Goal: Transaction & Acquisition: Purchase product/service

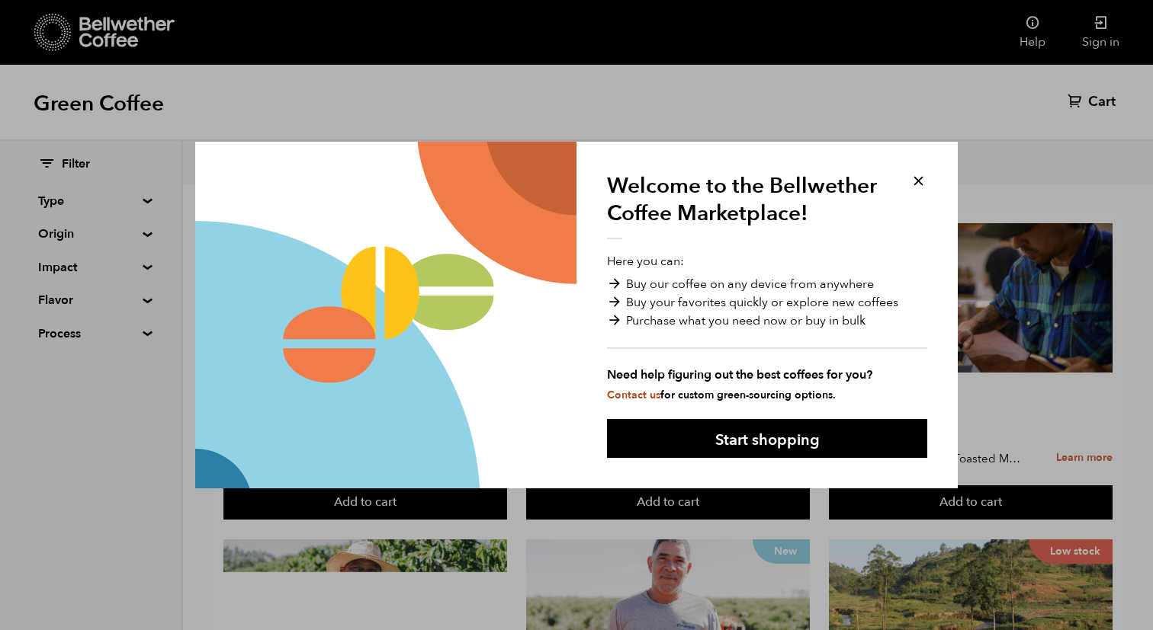
click at [923, 181] on button at bounding box center [918, 181] width 18 height 18
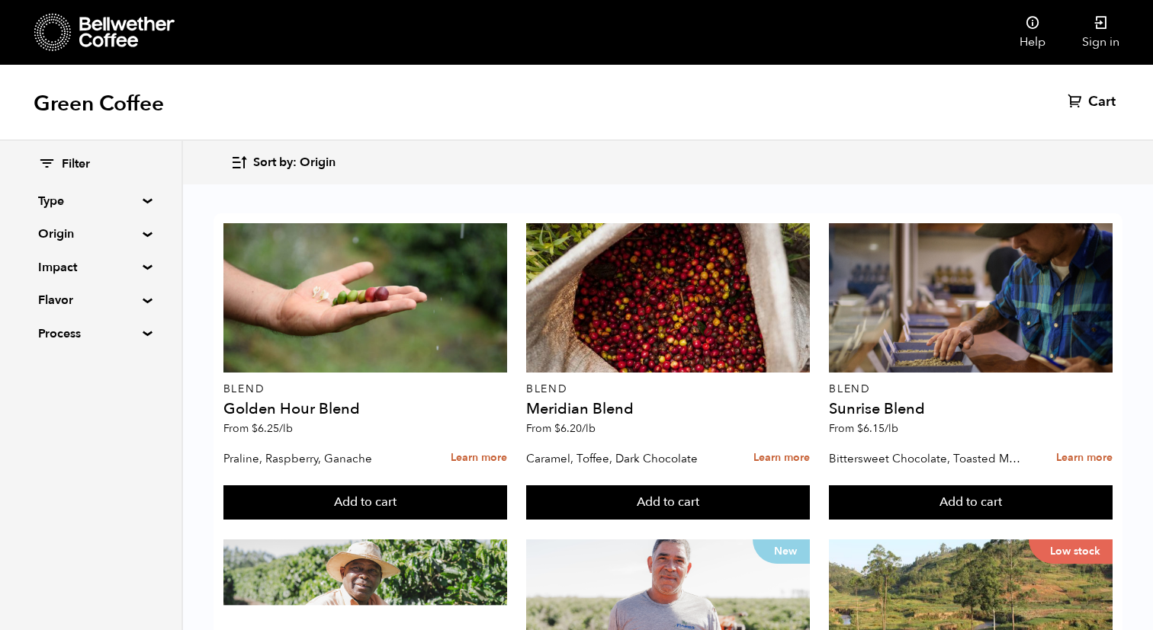
click at [143, 200] on summary "Type" at bounding box center [90, 201] width 105 height 18
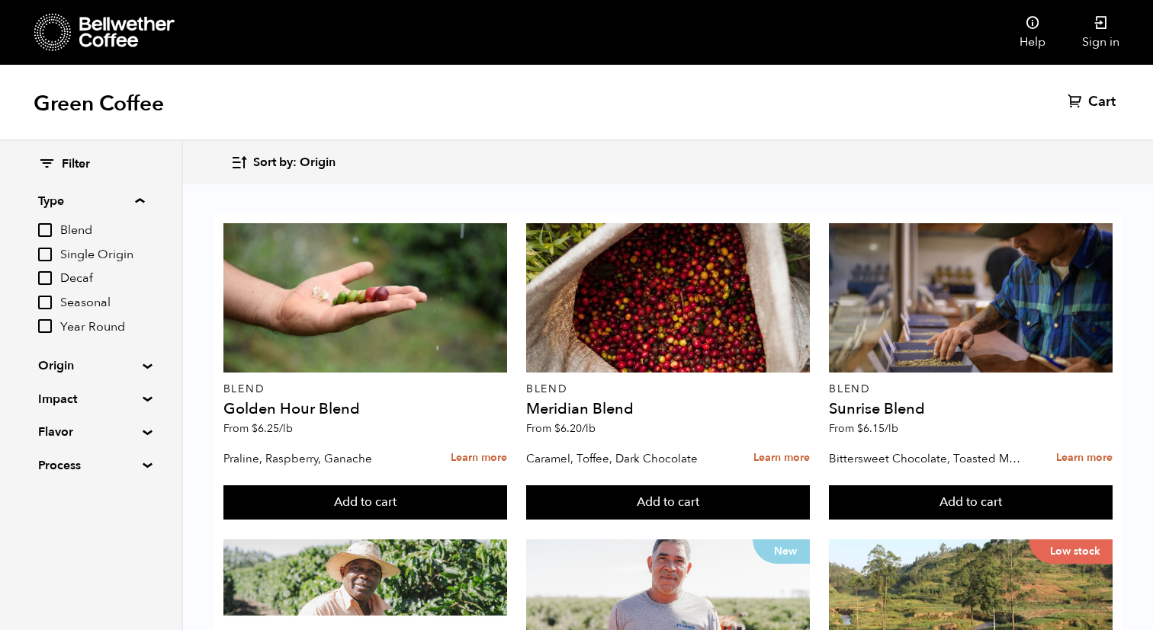
scroll to position [82, 0]
click at [136, 361] on summary "Origin" at bounding box center [90, 366] width 105 height 18
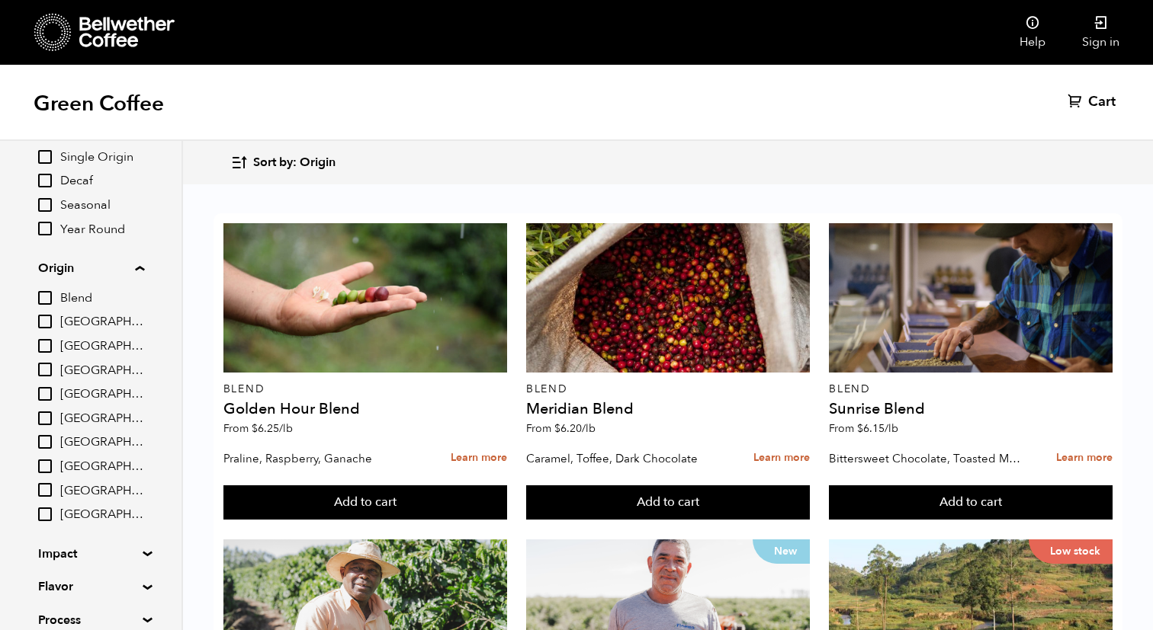
scroll to position [165, 0]
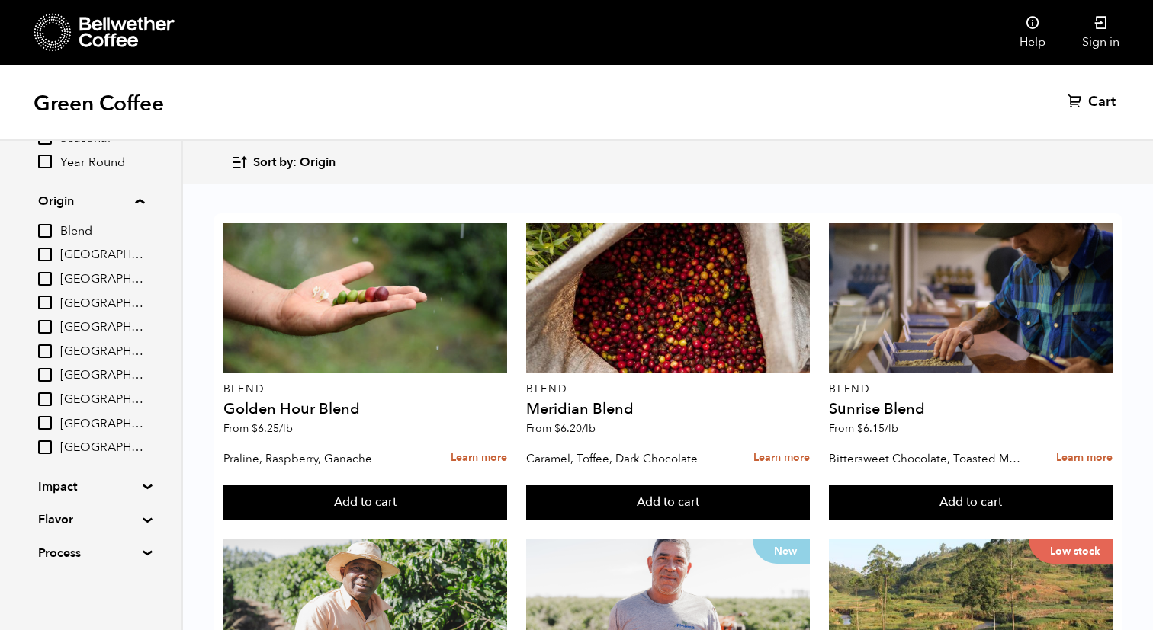
click at [140, 489] on summary "Impact" at bounding box center [90, 487] width 105 height 18
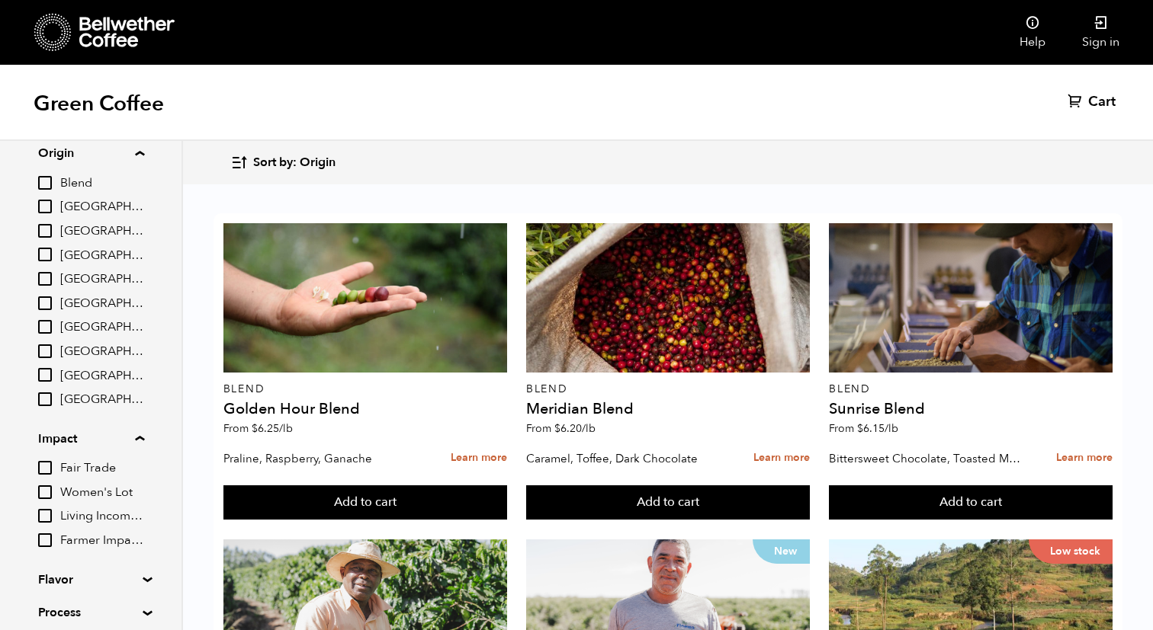
scroll to position [273, 0]
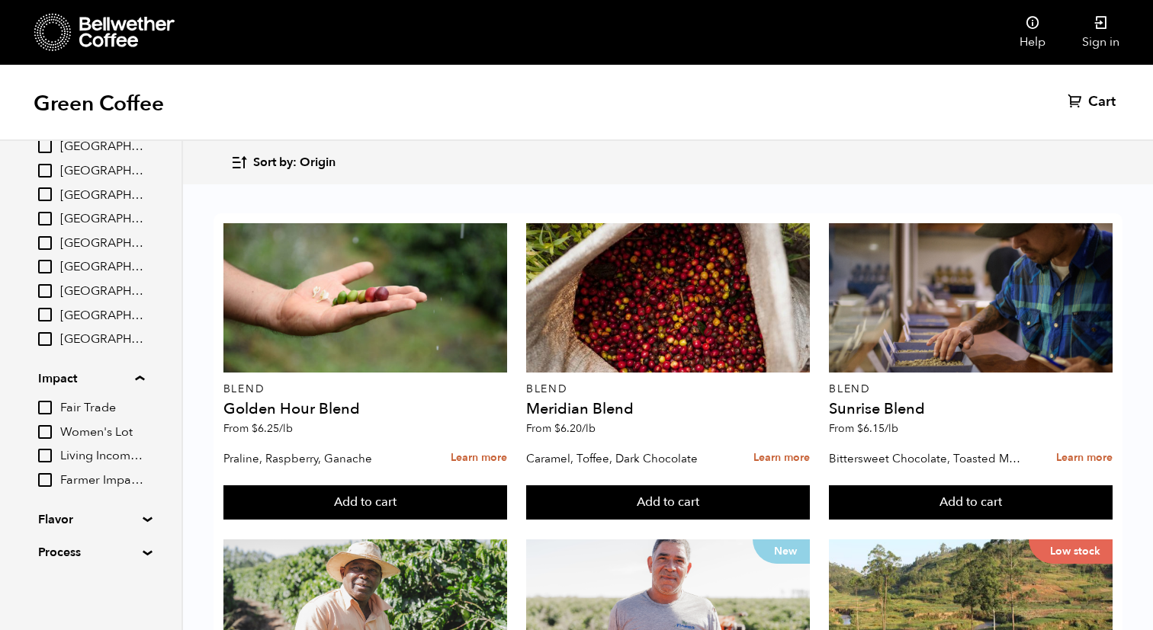
click at [89, 479] on span "Farmer Impact Fund" at bounding box center [102, 481] width 84 height 17
click at [0, 0] on input "Farmer Impact Fund" at bounding box center [0, 0] width 0 height 0
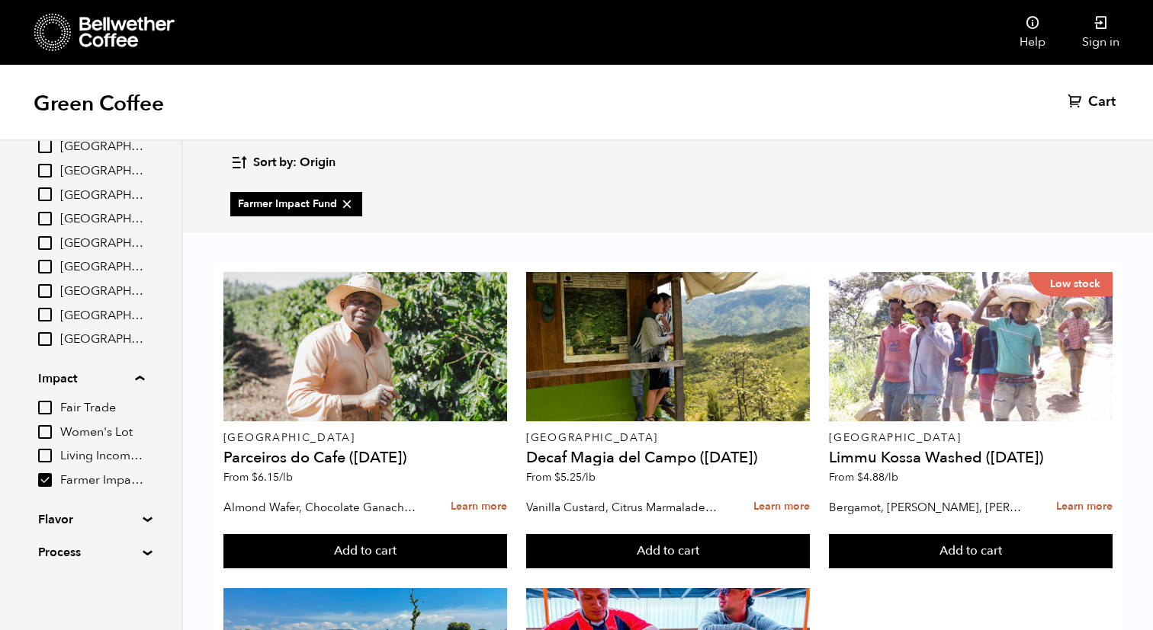
scroll to position [0, 0]
click at [303, 194] on label "Farmer Impact Fund" at bounding box center [296, 204] width 132 height 24
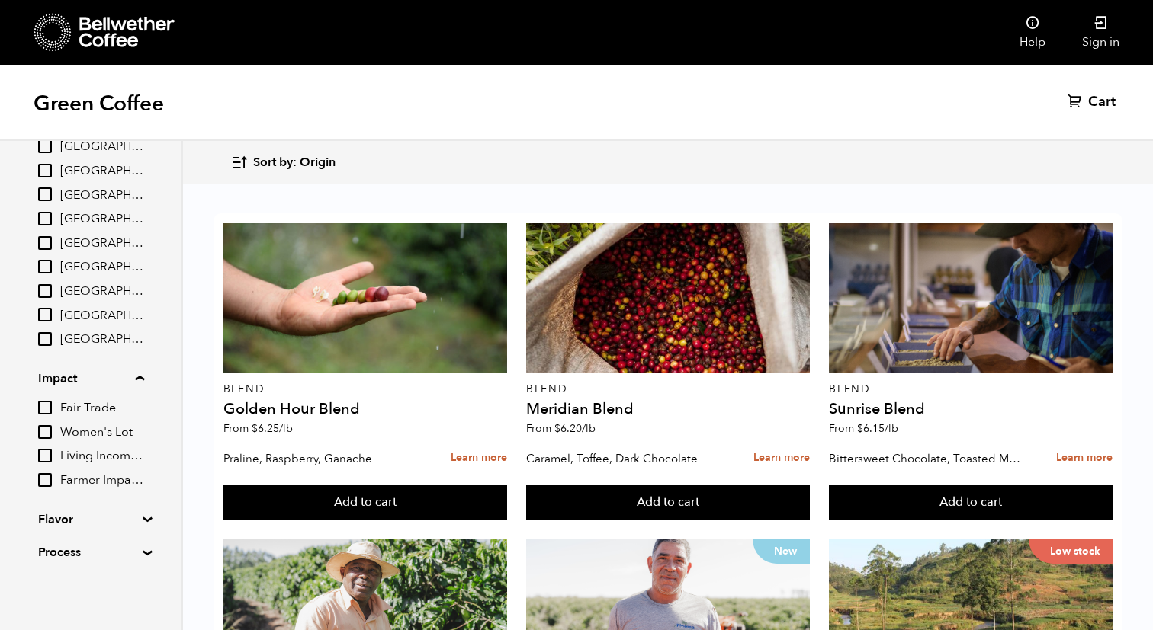
scroll to position [82, 0]
click at [94, 480] on span "Farmer Impact Fund" at bounding box center [102, 481] width 84 height 17
click at [0, 0] on input "Farmer Impact Fund" at bounding box center [0, 0] width 0 height 0
checkbox input "true"
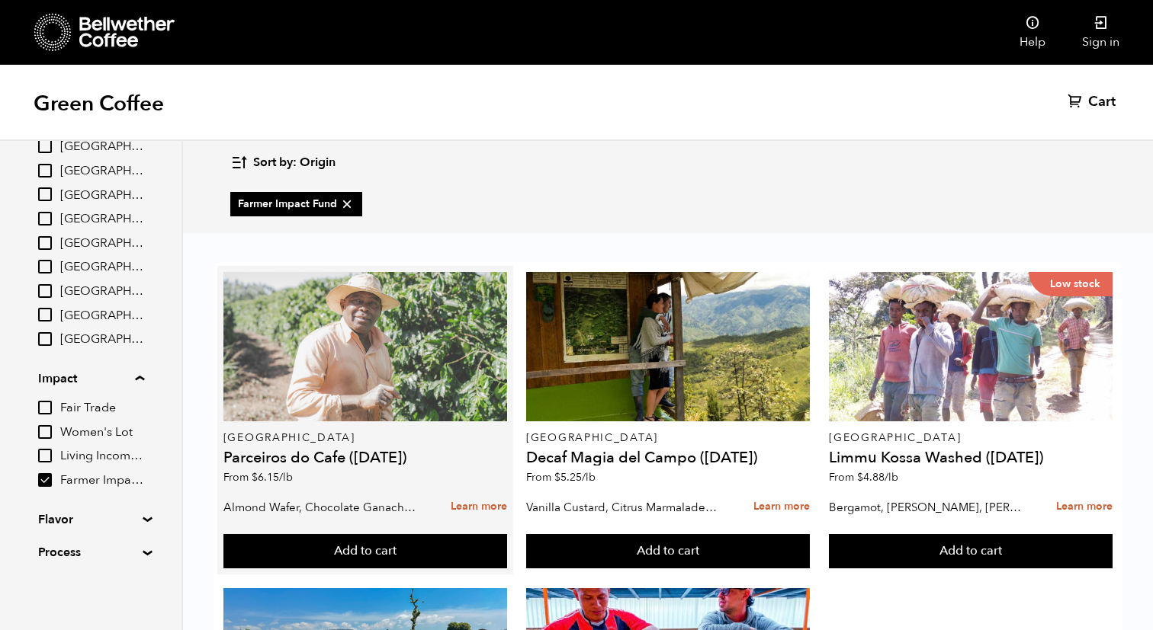
scroll to position [0, 0]
click at [370, 323] on div at bounding box center [365, 346] width 284 height 149
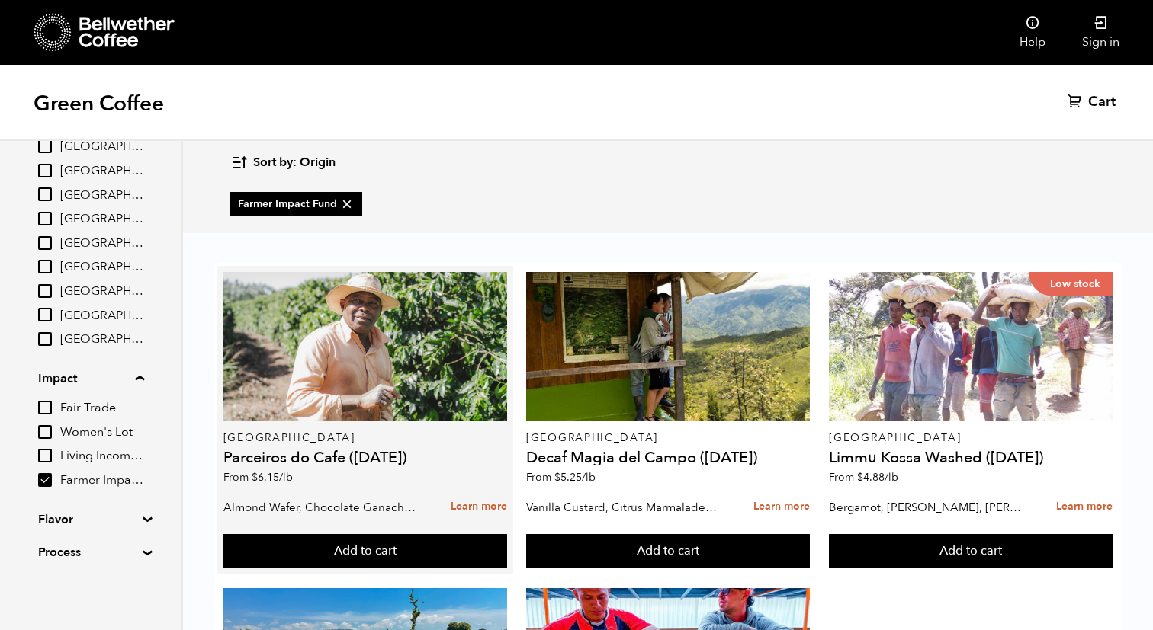
click at [301, 454] on h4 "Parceiros do Cafe ([DATE])" at bounding box center [365, 457] width 284 height 15
click at [250, 457] on h4 "Parceiros do Cafe ([DATE])" at bounding box center [365, 457] width 284 height 15
click at [243, 434] on p "[GEOGRAPHIC_DATA]" at bounding box center [365, 438] width 284 height 11
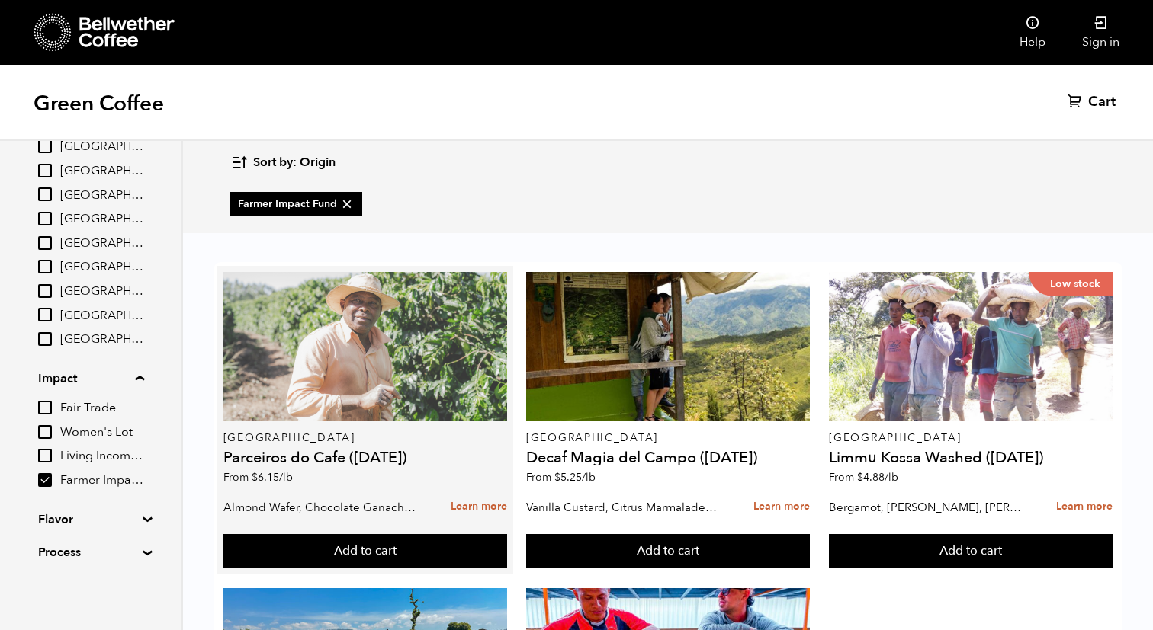
click at [268, 377] on div at bounding box center [365, 346] width 284 height 149
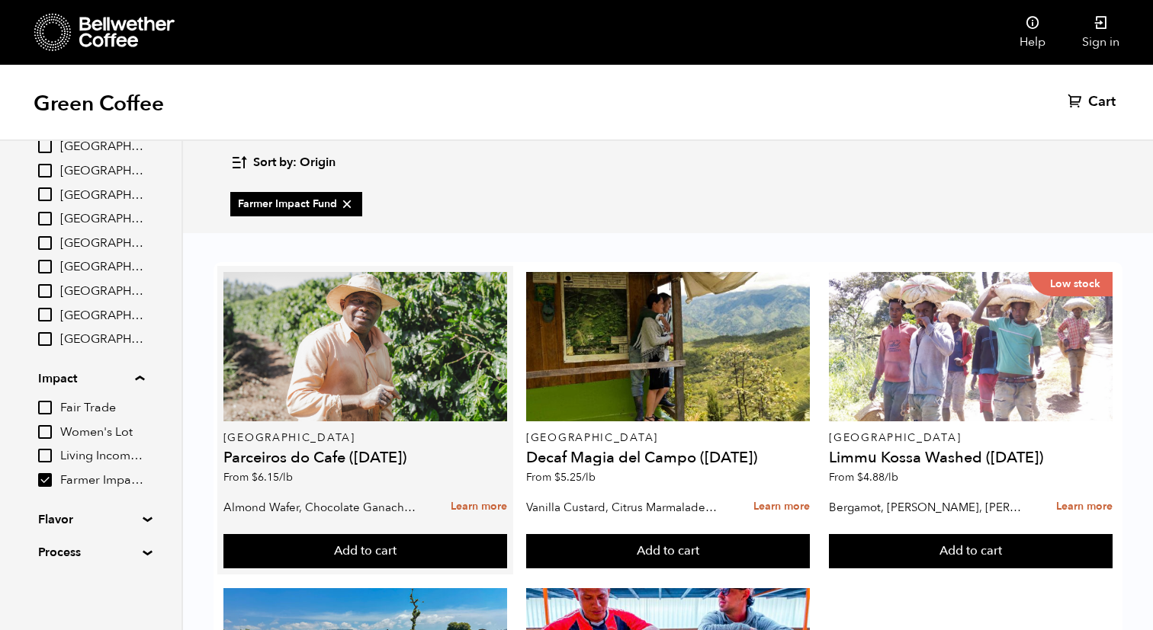
click at [278, 521] on div "Almond Wafer, Chocolate Ganache, Bing Cherry Learn more" at bounding box center [365, 508] width 284 height 38
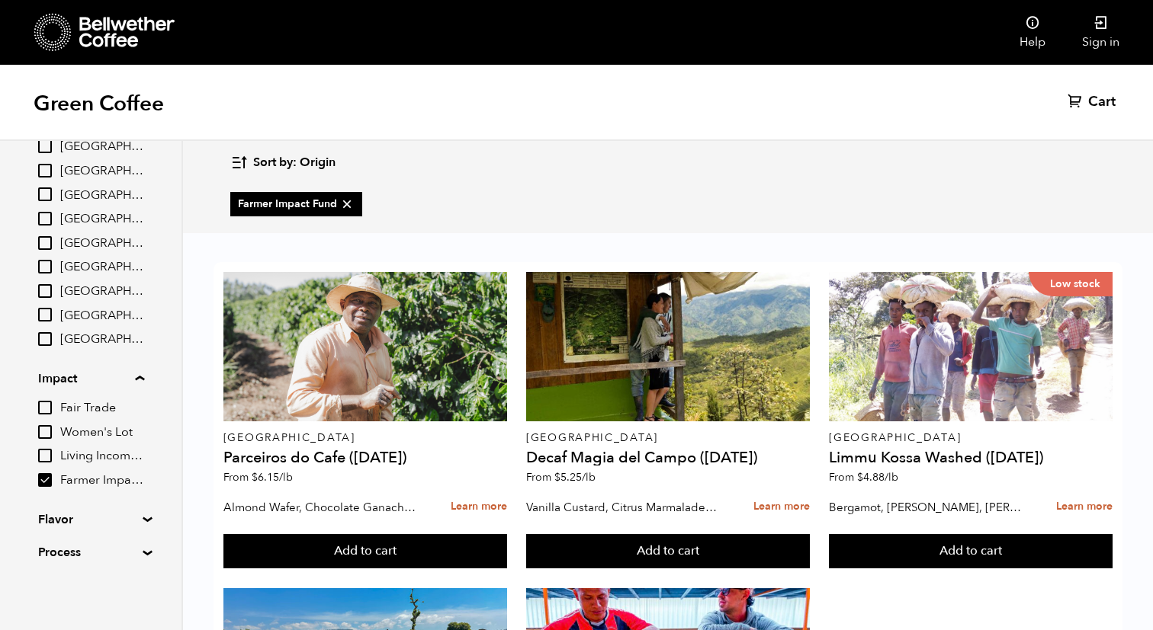
click at [104, 460] on span "Living Income Pricing" at bounding box center [102, 456] width 84 height 17
click at [0, 0] on input "Living Income Pricing" at bounding box center [0, 0] width 0 height 0
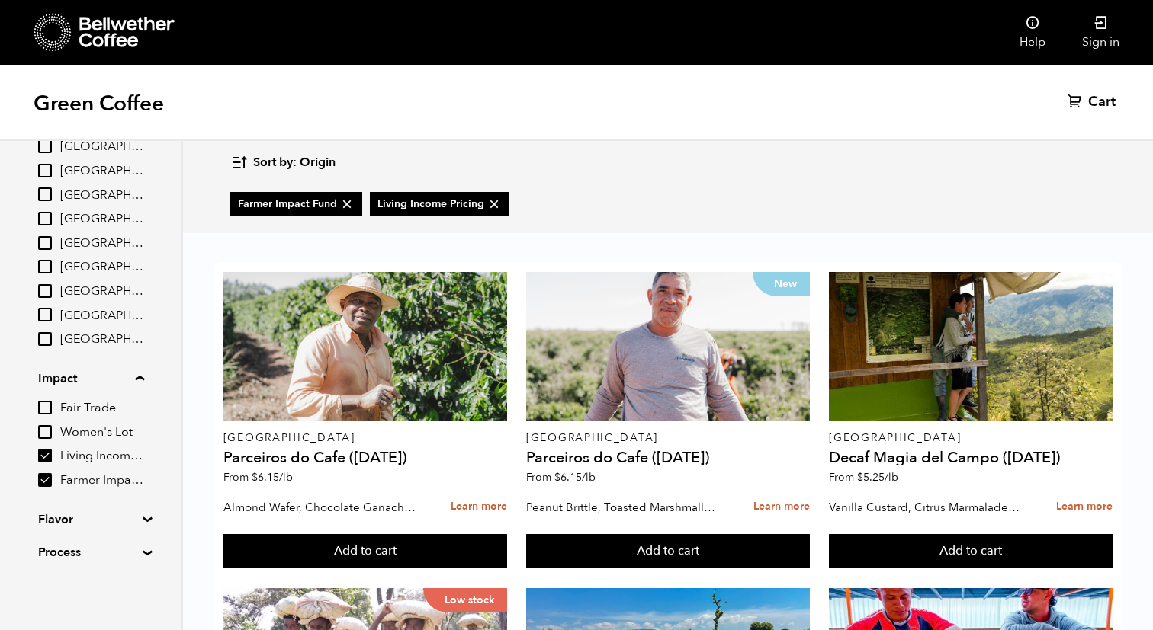
click at [104, 460] on span "Living Income Pricing" at bounding box center [102, 456] width 84 height 17
click at [0, 0] on input "Living Income Pricing" at bounding box center [0, 0] width 0 height 0
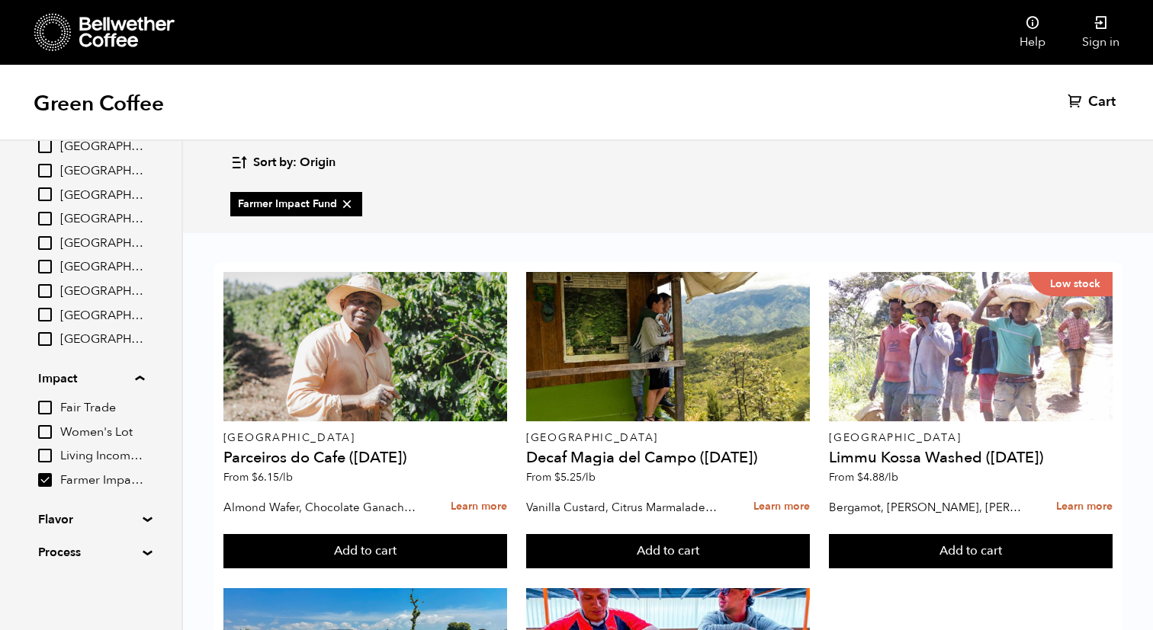
click at [104, 460] on span "Living Income Pricing" at bounding box center [102, 456] width 84 height 17
click at [0, 0] on input "Living Income Pricing" at bounding box center [0, 0] width 0 height 0
checkbox input "true"
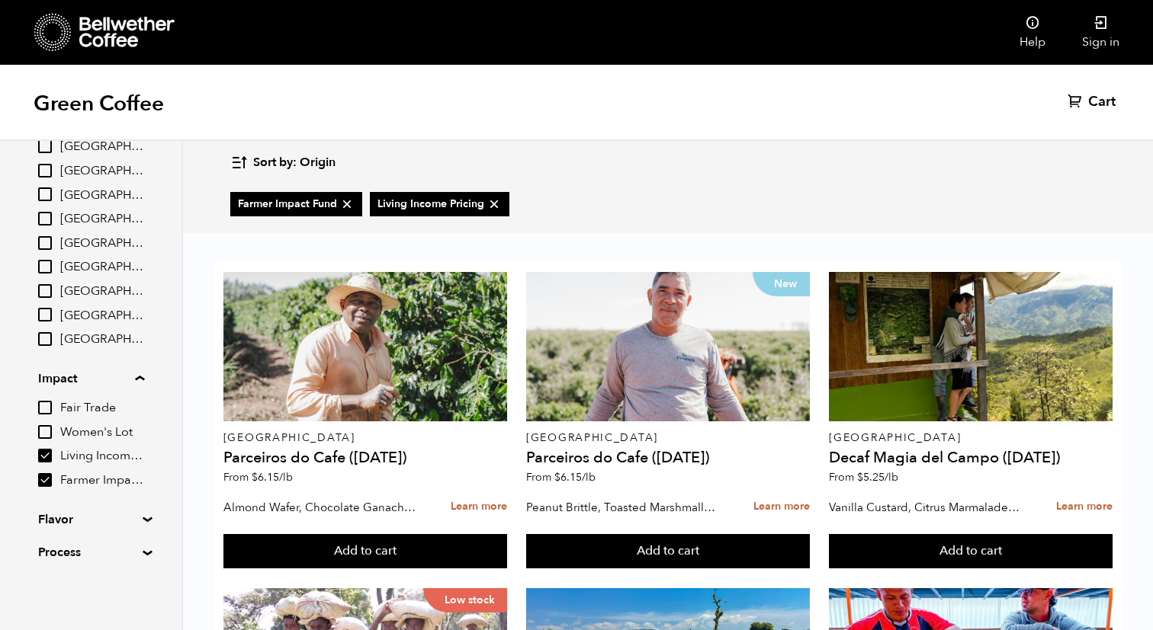
click at [99, 435] on span "Women's Lot" at bounding box center [102, 433] width 84 height 17
click at [0, 0] on input "Women's Lot" at bounding box center [0, 0] width 0 height 0
checkbox input "true"
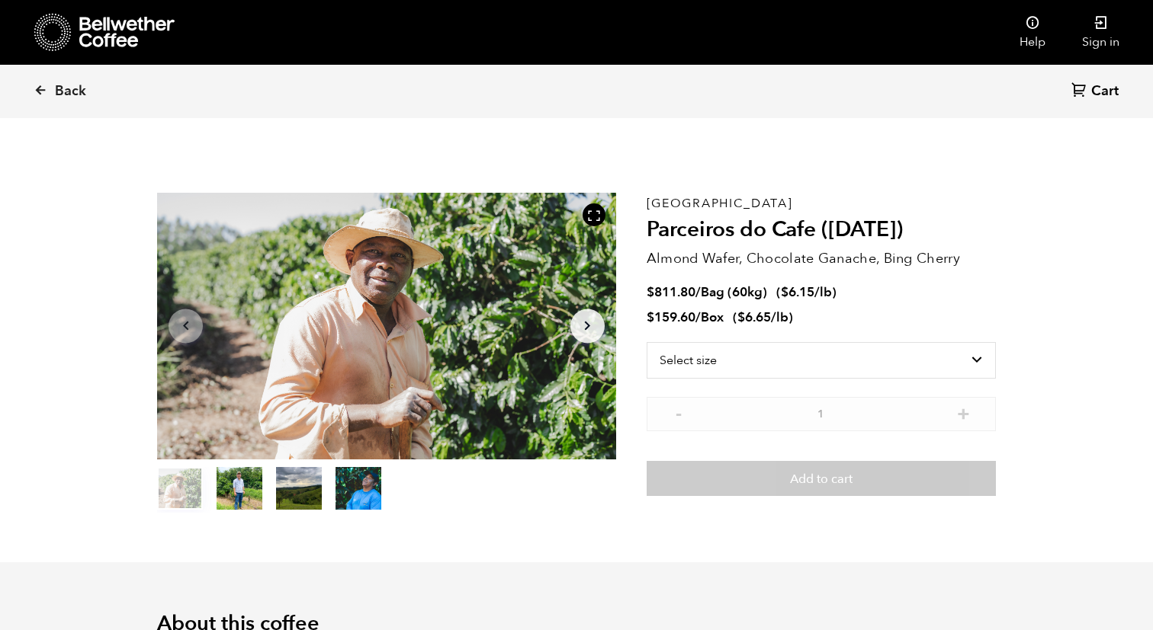
scroll to position [663, 812]
click at [67, 91] on span "Back" at bounding box center [70, 91] width 31 height 18
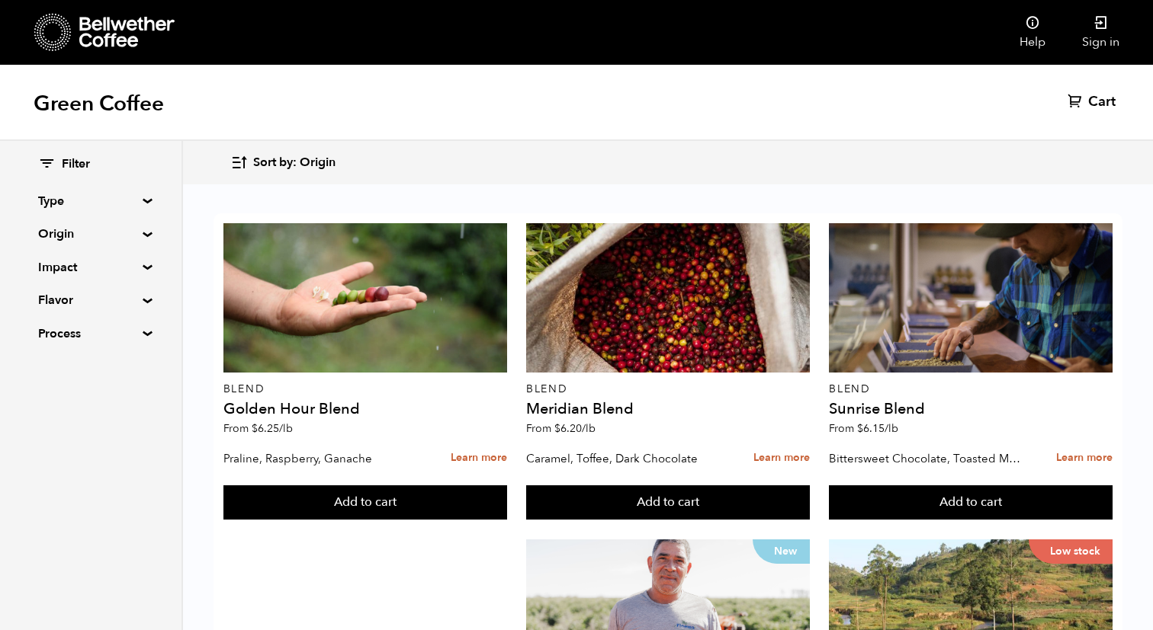
click at [139, 198] on summary "Type" at bounding box center [90, 201] width 105 height 18
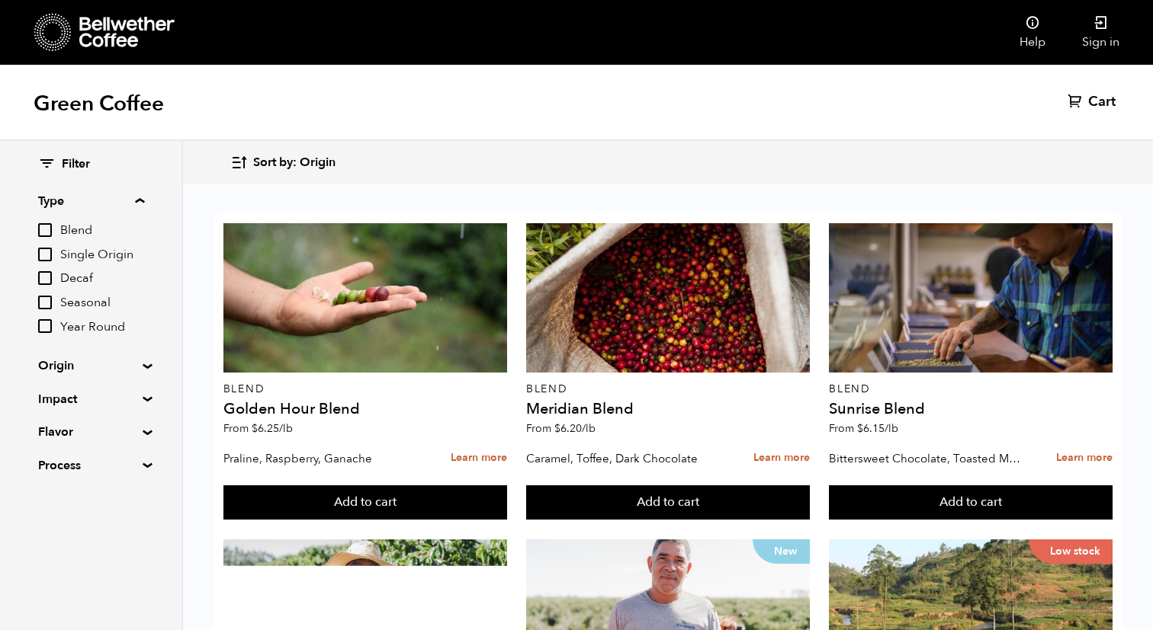
click at [139, 198] on summary "Type" at bounding box center [91, 201] width 106 height 18
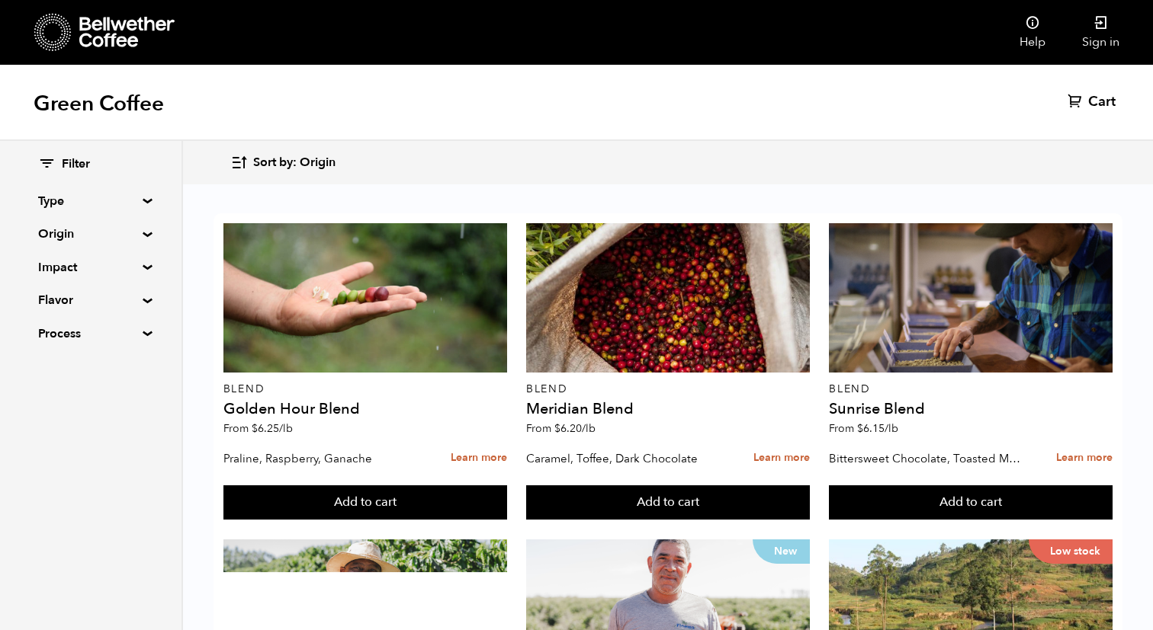
click at [139, 198] on summary "Type" at bounding box center [90, 201] width 105 height 18
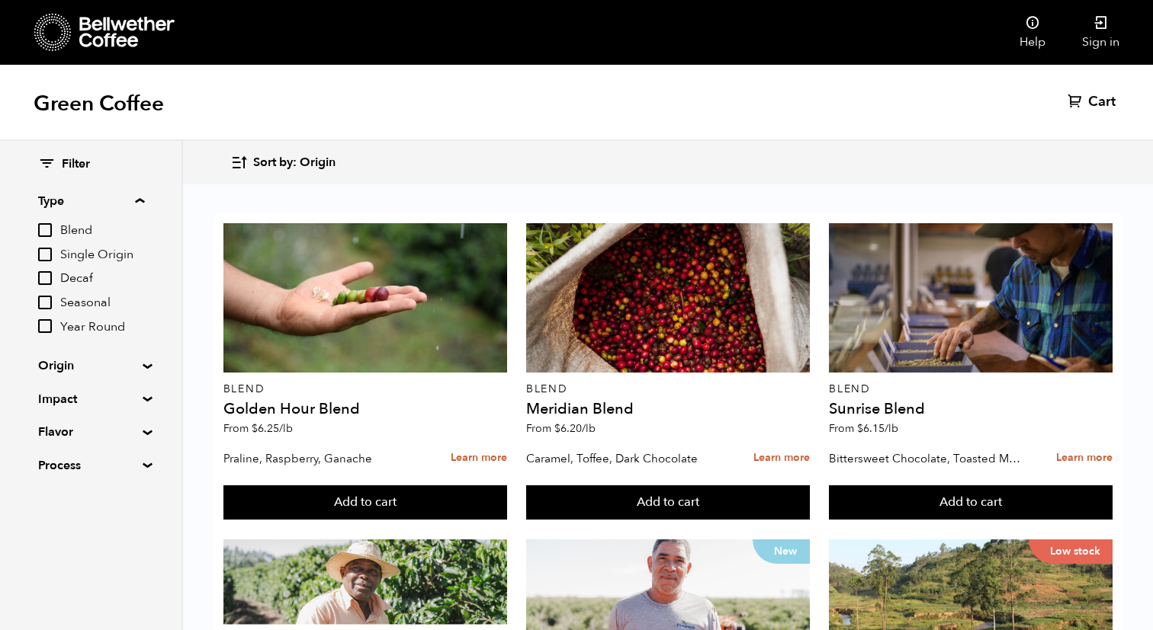
click at [139, 198] on summary "Type" at bounding box center [91, 201] width 106 height 18
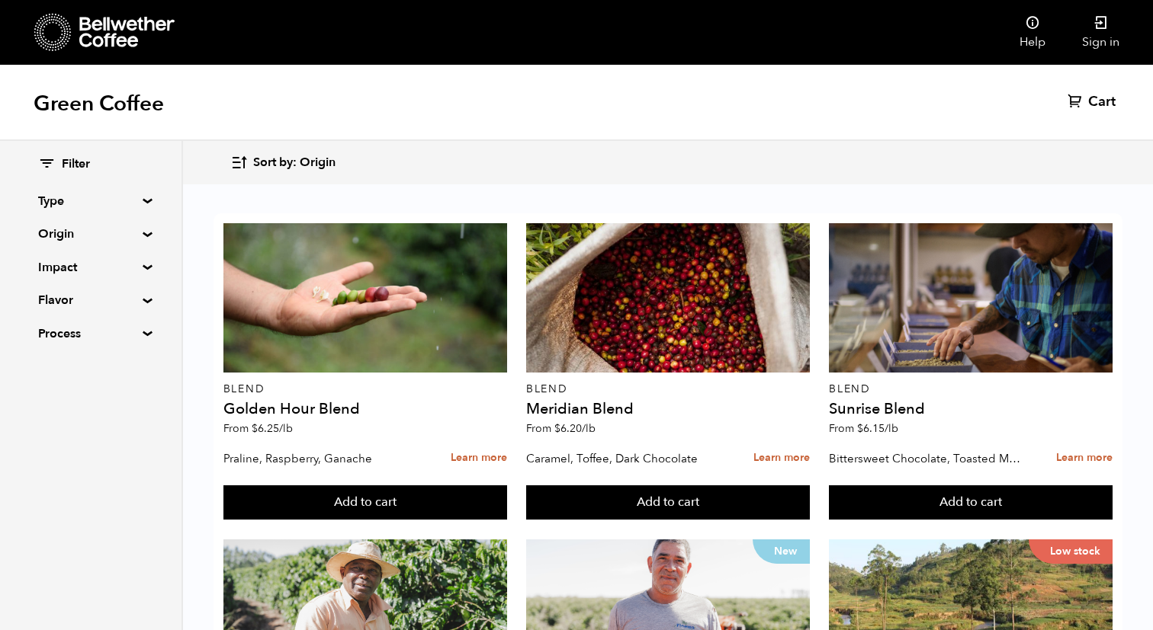
click at [160, 236] on div "Filter Type Blend Single Origin Decaf Seasonal Year Round Origin Blend Brazil B…" at bounding box center [90, 249] width 181 height 217
click at [143, 198] on summary "Type" at bounding box center [90, 201] width 105 height 18
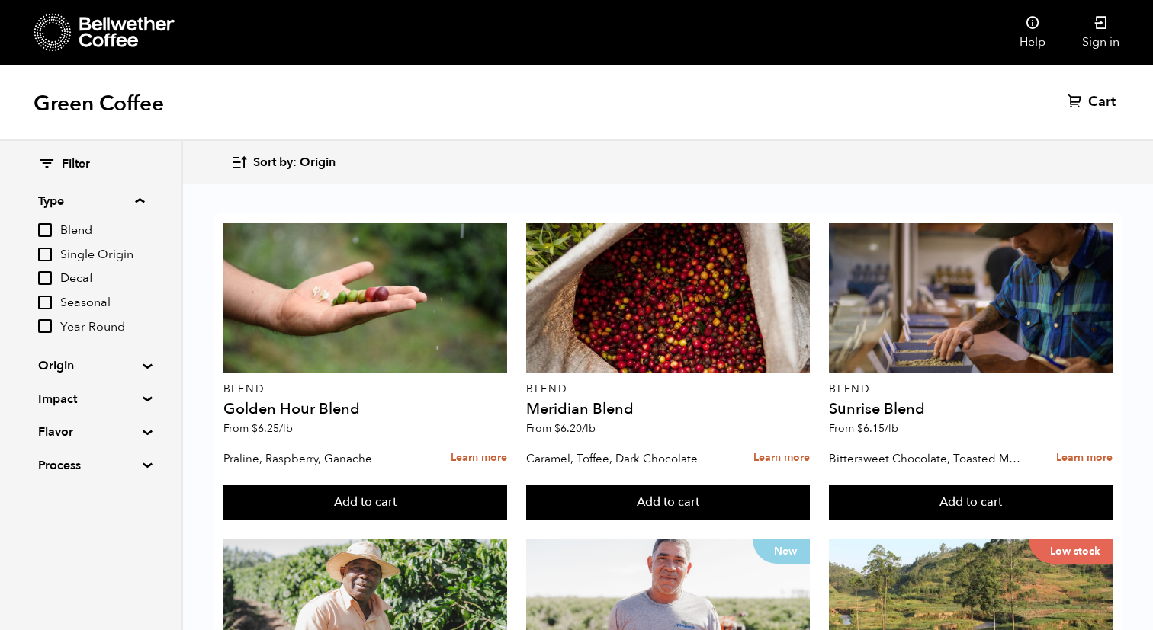
click at [143, 361] on div "Filter Type Blend Single Origin Decaf Seasonal Year Round Origin Blend Brazil B…" at bounding box center [90, 315] width 181 height 349
click at [142, 368] on summary "Origin" at bounding box center [90, 366] width 105 height 18
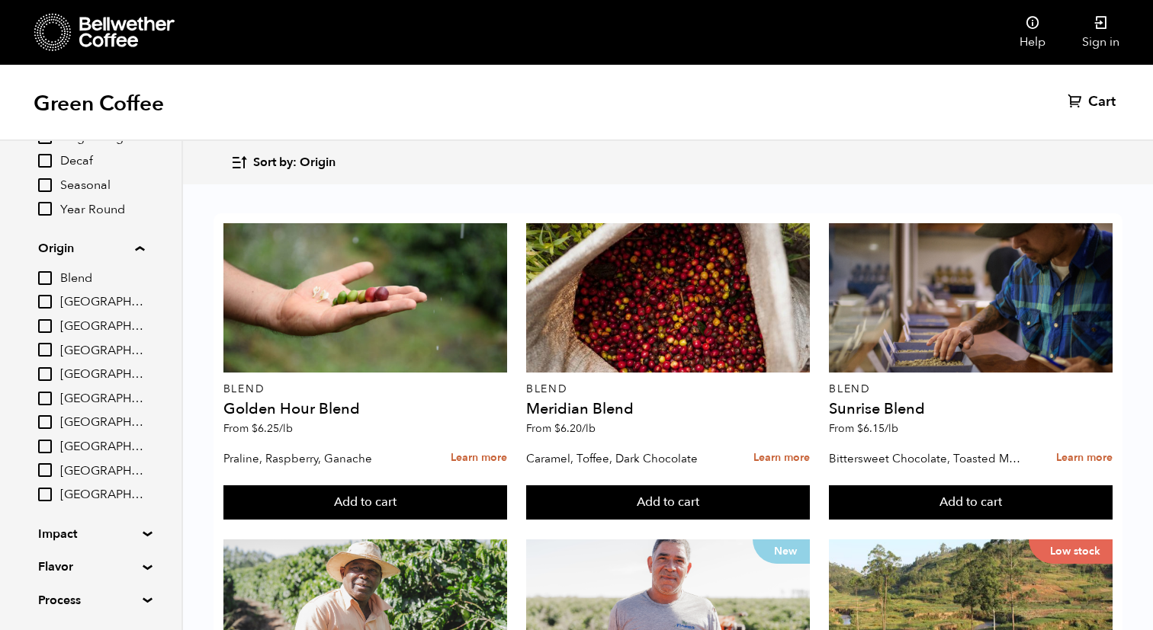
scroll to position [165, 0]
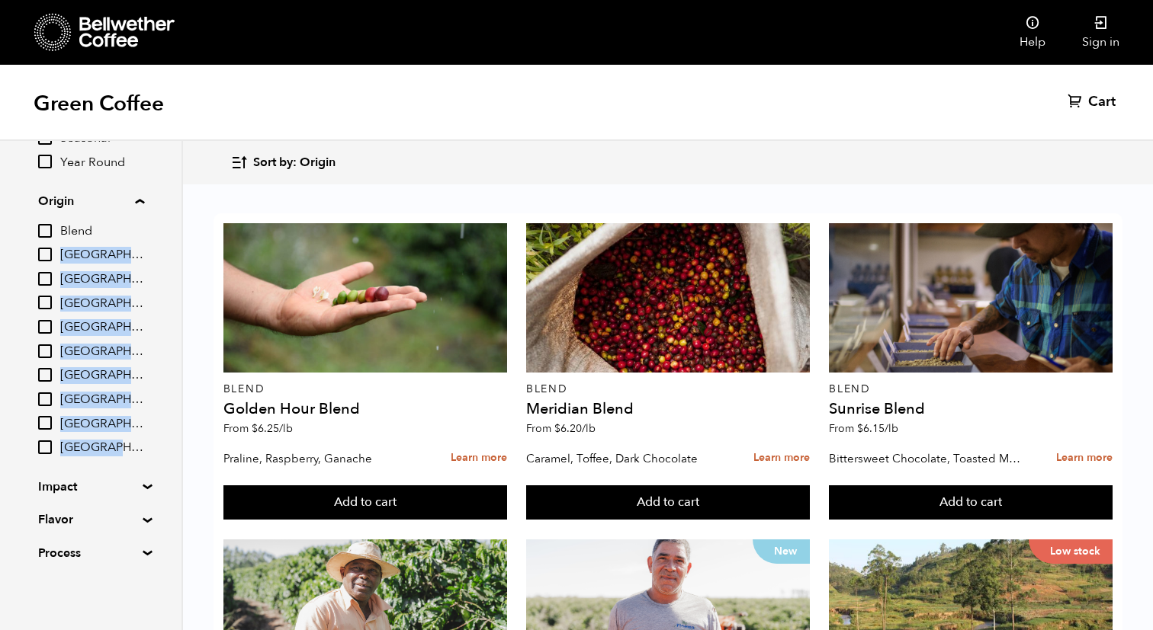
drag, startPoint x: 121, startPoint y: 441, endPoint x: 58, endPoint y: 248, distance: 203.7
click at [58, 248] on div "Blend Brazil Burundi Colombia East Java Ethiopia Guatemala Peru Sumatra Tanzania" at bounding box center [91, 339] width 106 height 235
copy div "Brazil Burundi Colombia East Java Ethiopia Guatemala Peru Sumatra Tanzania"
